Goal: Find specific page/section: Find specific page/section

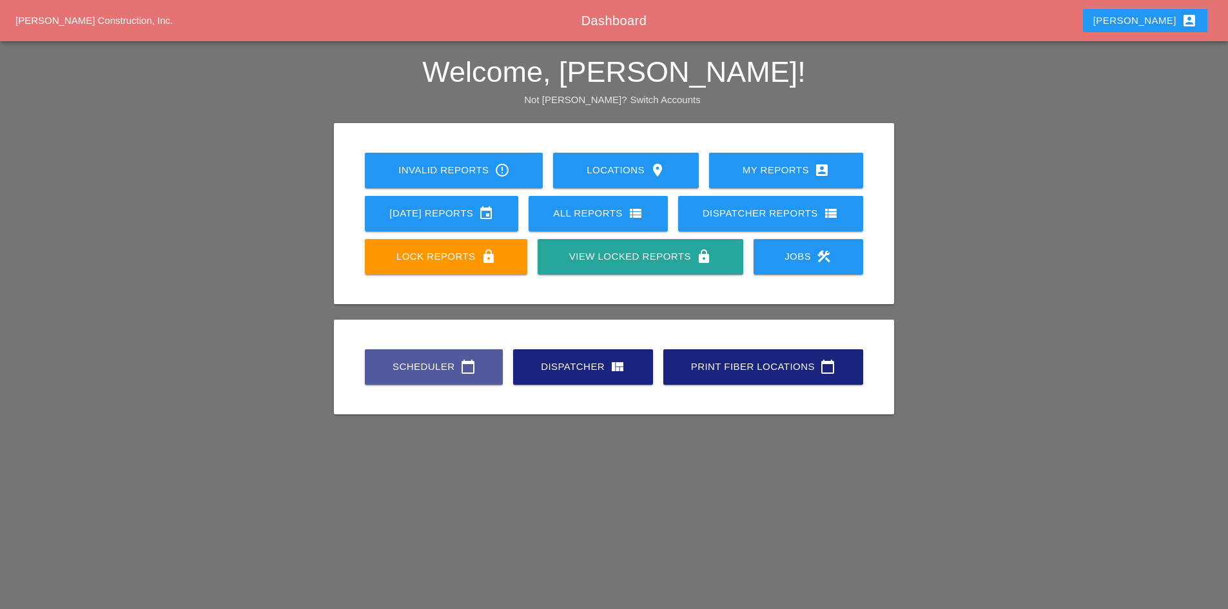
click at [429, 360] on div "Scheduler calendar_today" at bounding box center [433, 366] width 97 height 15
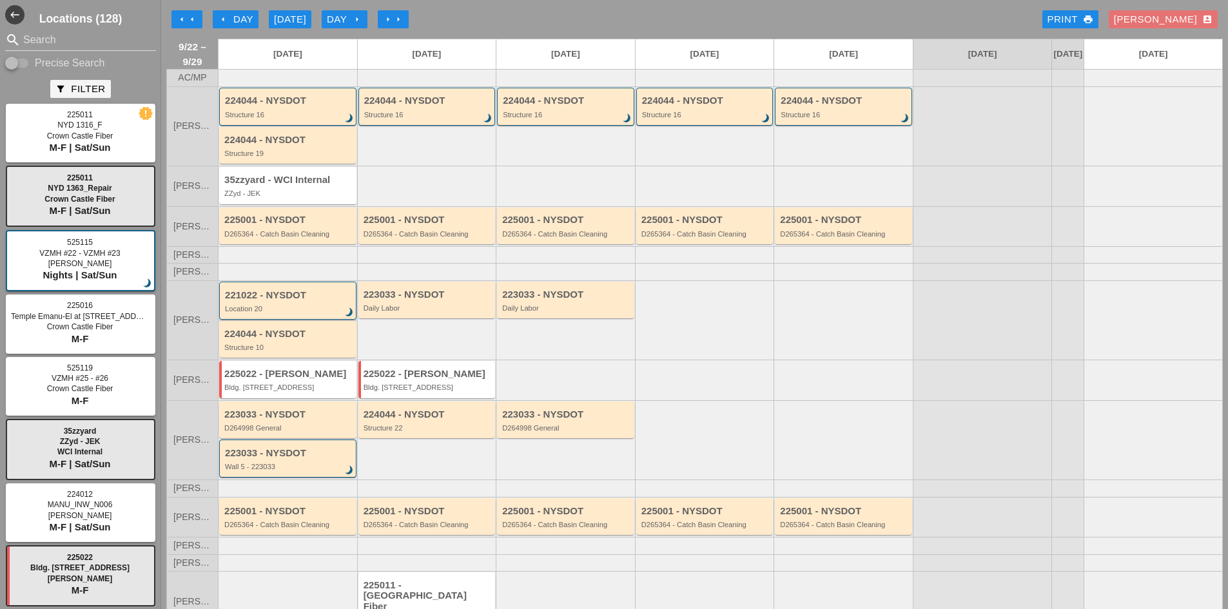
click at [279, 311] on div "221022 - NYSDOT Location 20 brightness_3" at bounding box center [289, 301] width 128 height 23
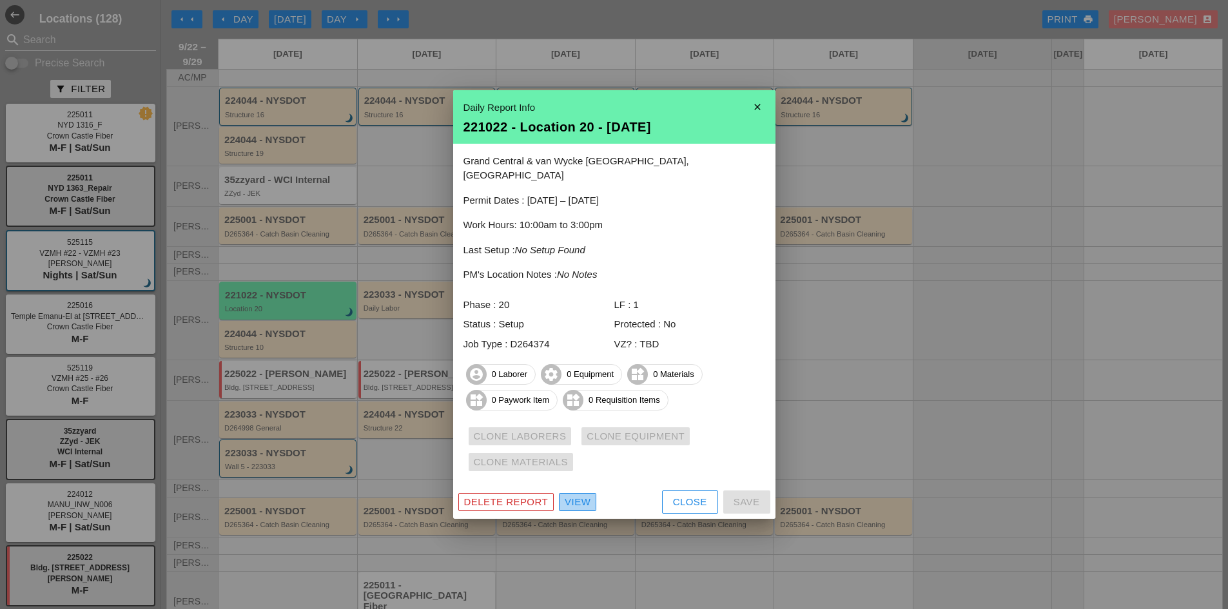
click at [577, 495] on div "View" at bounding box center [578, 502] width 26 height 15
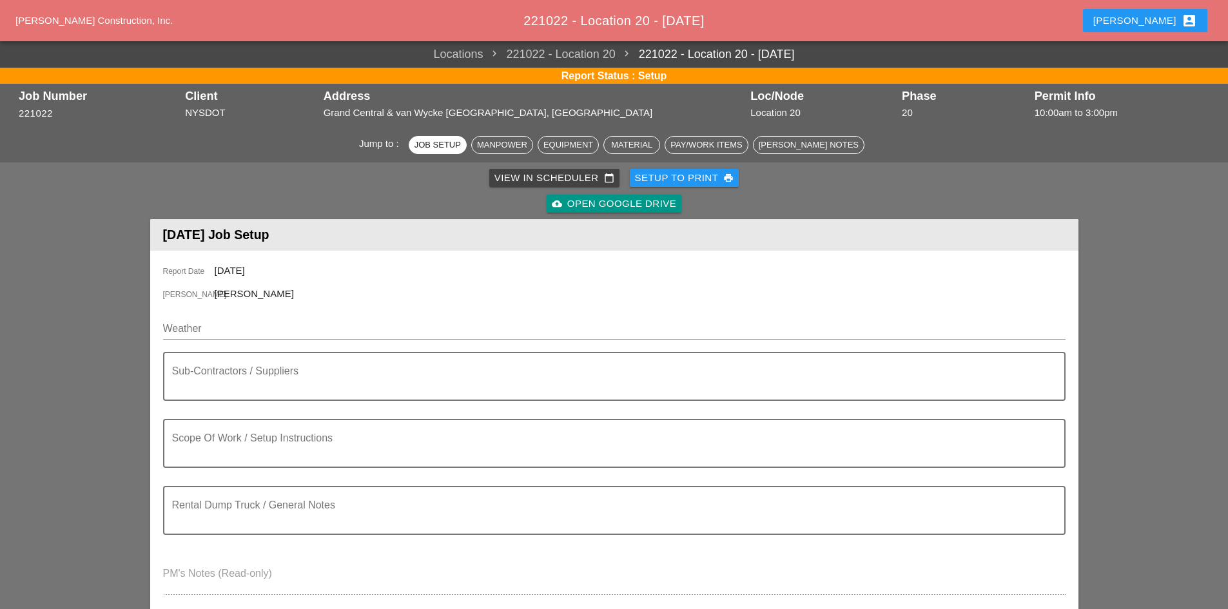
click at [616, 201] on div "cloud_upload Open Google Drive" at bounding box center [614, 204] width 124 height 15
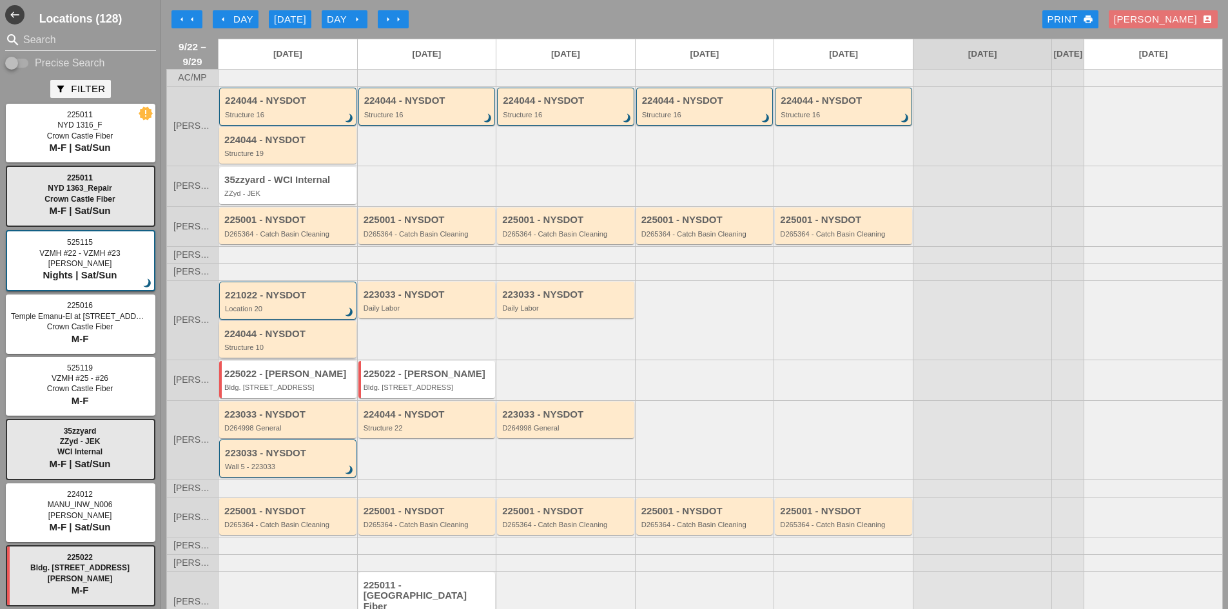
click at [300, 358] on div "224044 - NYSDOT Structure 10" at bounding box center [287, 339] width 137 height 37
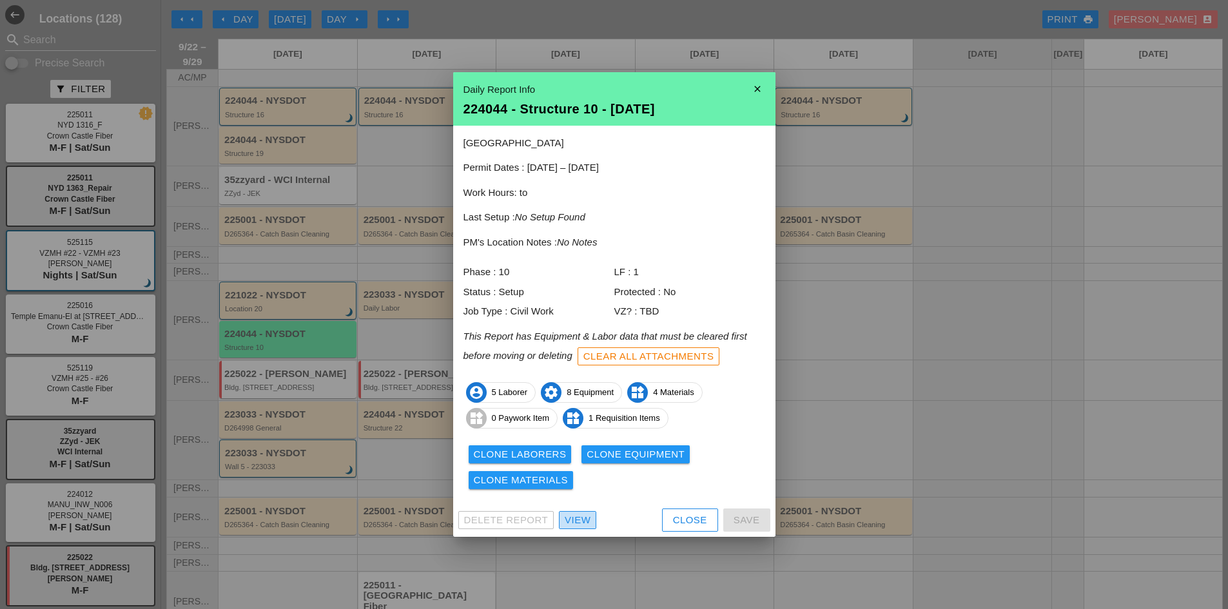
click at [590, 523] on div "View" at bounding box center [578, 520] width 26 height 15
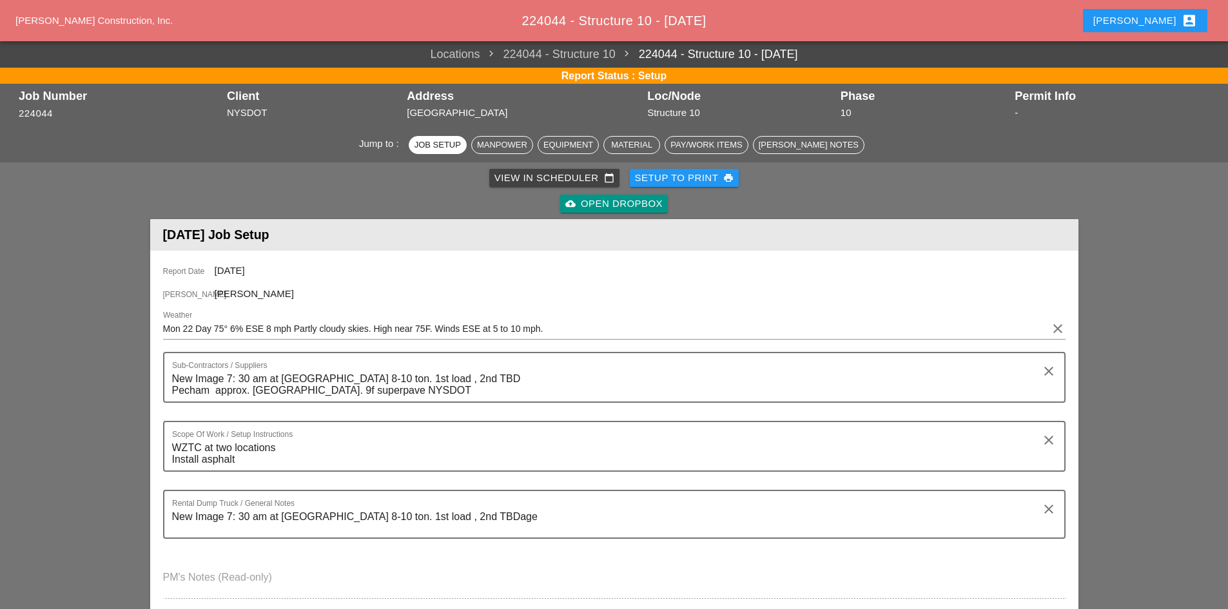
click at [647, 204] on div "cloud_upload Open Dropbox" at bounding box center [613, 204] width 97 height 15
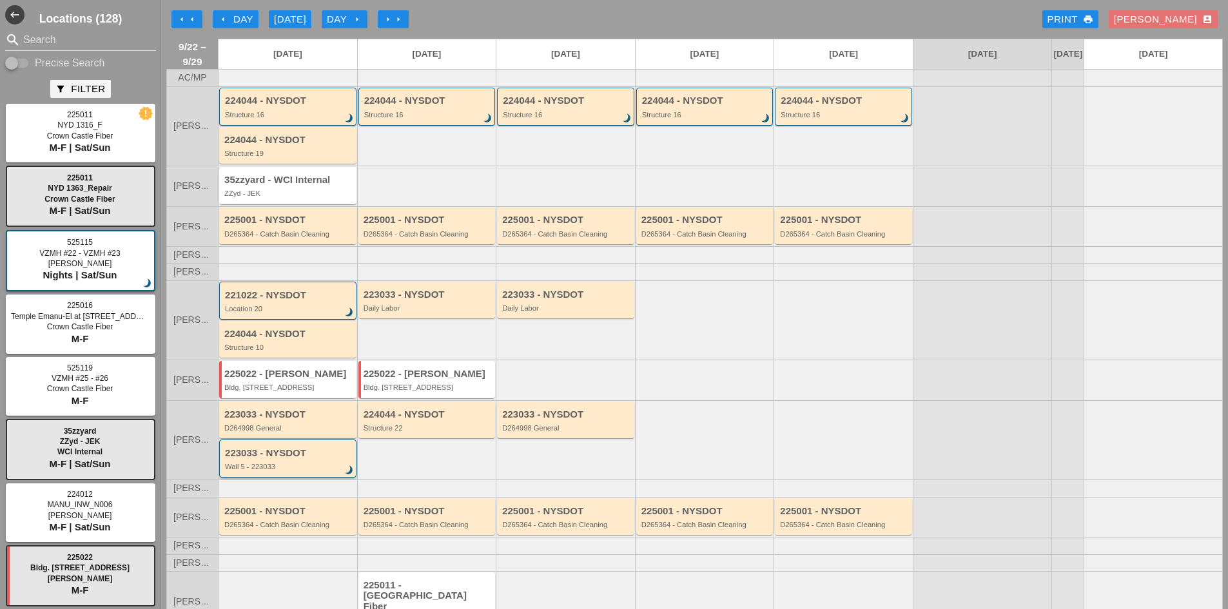
click at [289, 478] on div "223033 - NYSDOT Wall 5 - 223033 brightness_3" at bounding box center [287, 459] width 137 height 38
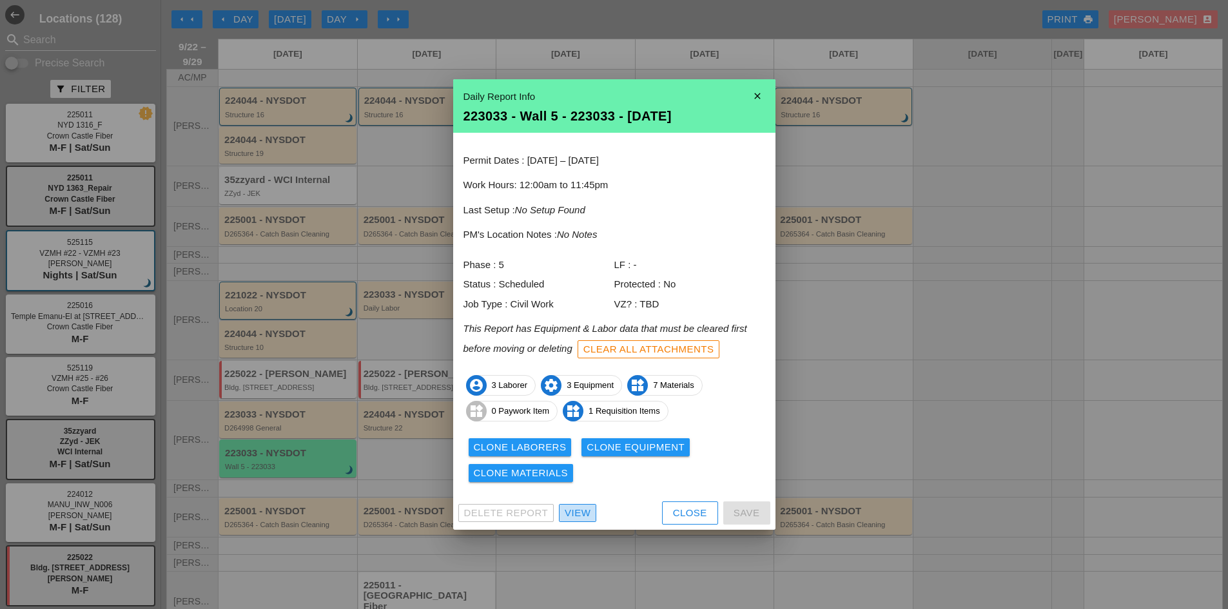
click at [568, 511] on div "View" at bounding box center [578, 513] width 26 height 15
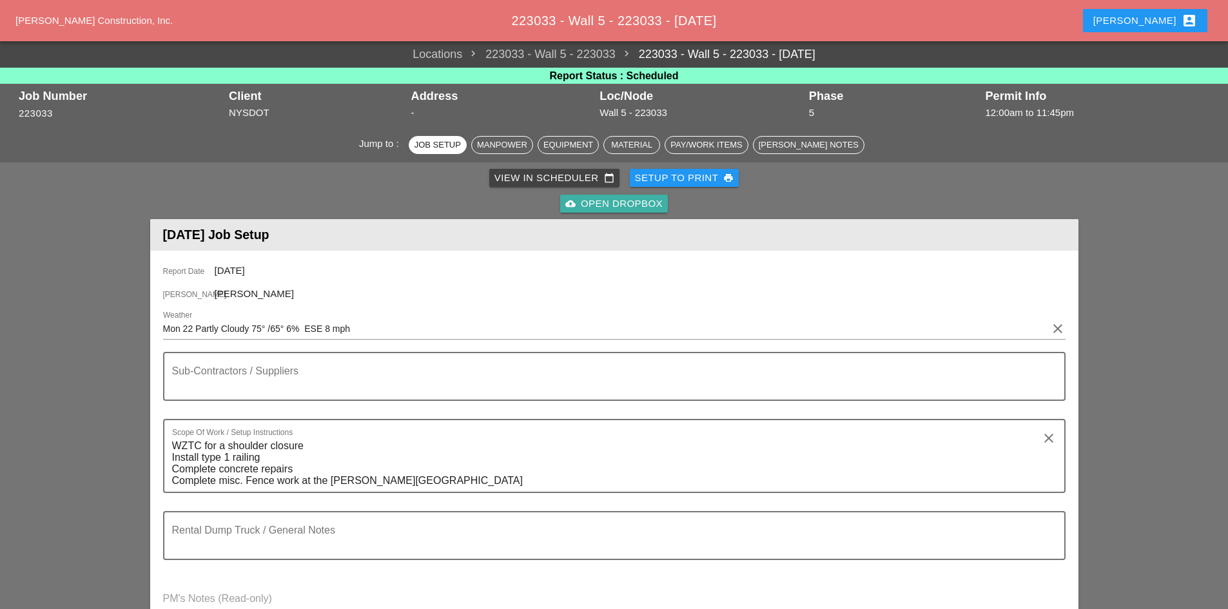
click at [612, 206] on div "cloud_upload Open Dropbox" at bounding box center [613, 204] width 97 height 15
